Goal: Find specific fact: Find contact information

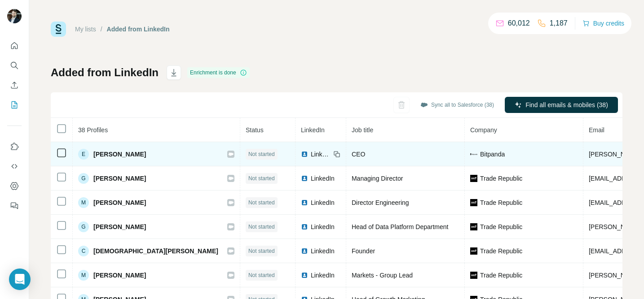
click at [127, 158] on span "[PERSON_NAME]" at bounding box center [119, 154] width 53 height 9
click at [117, 151] on span "[PERSON_NAME]" at bounding box center [119, 154] width 53 height 9
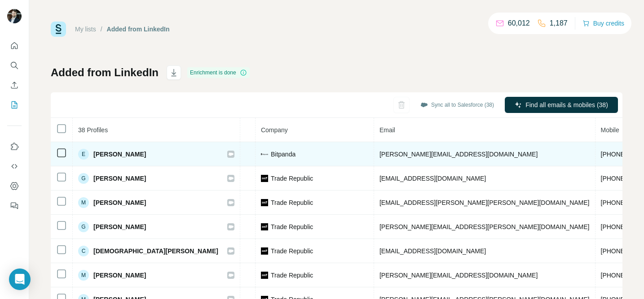
scroll to position [0, 258]
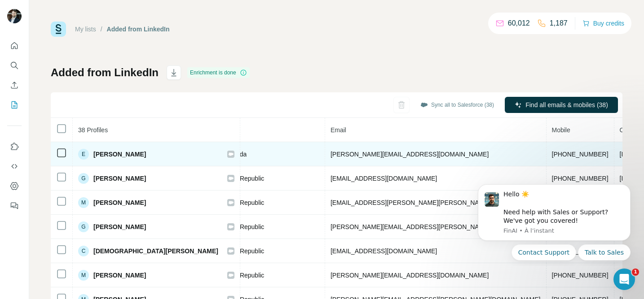
scroll to position [0, 0]
copy span "[PHONE_NUMBER]"
